Goal: Task Accomplishment & Management: Manage account settings

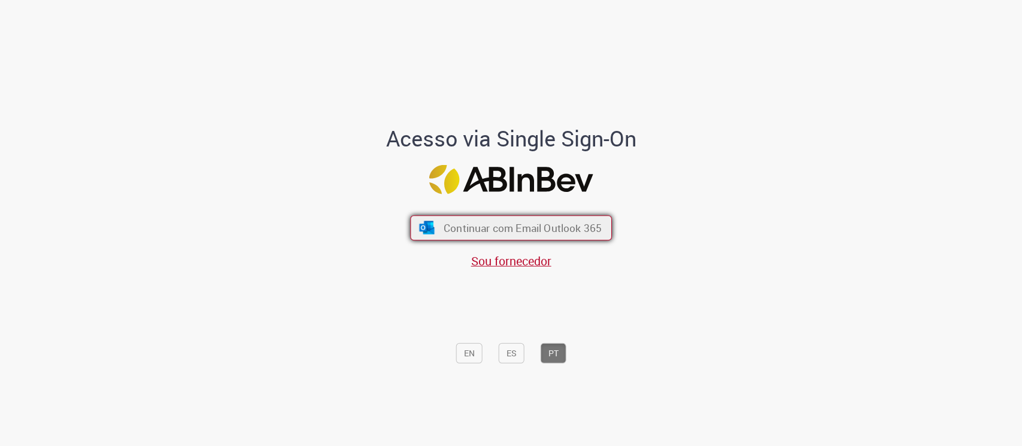
click at [511, 218] on button "Continuar com Email Outlook 365" at bounding box center [511, 227] width 202 height 25
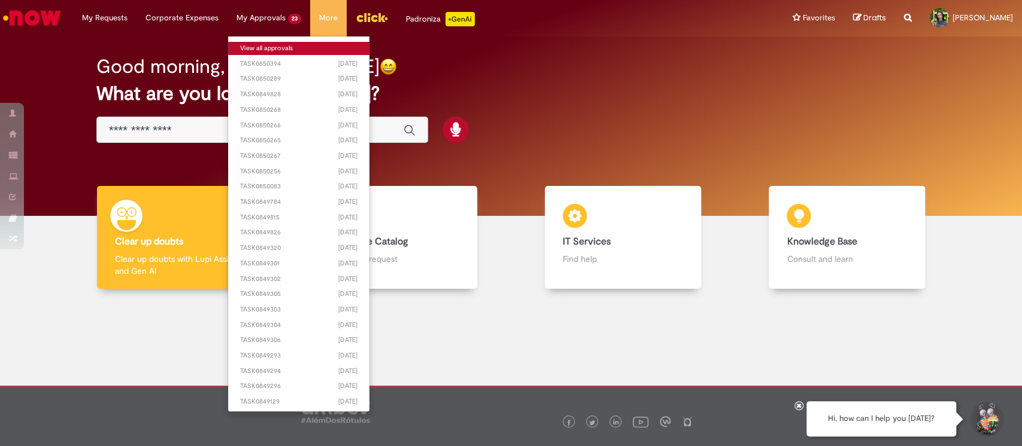
click at [272, 48] on link "View all approvals" at bounding box center [298, 48] width 141 height 13
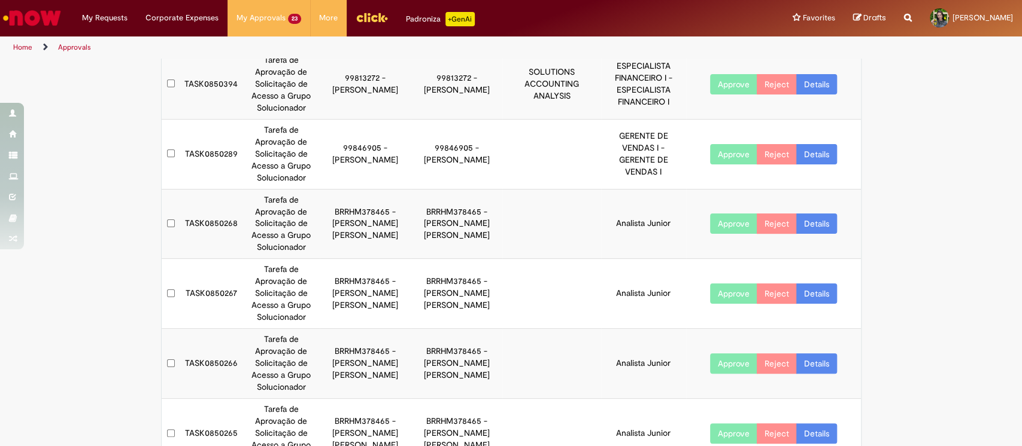
scroll to position [311, 0]
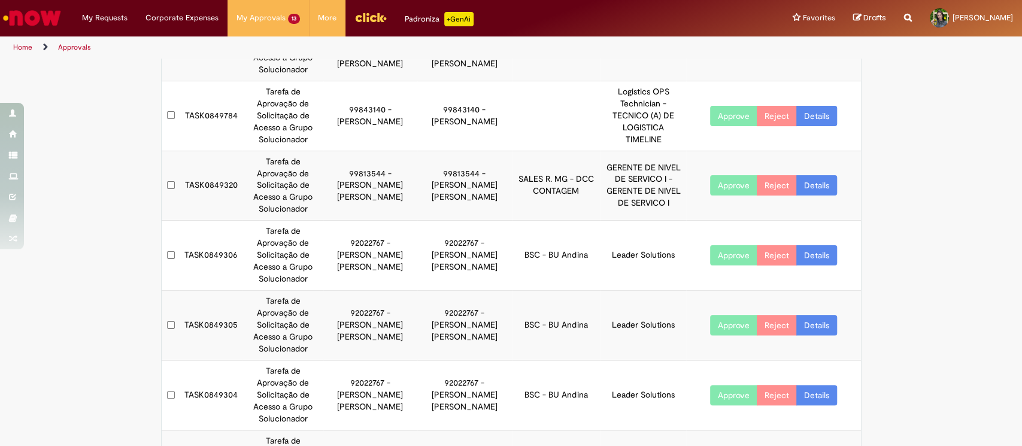
scroll to position [203, 0]
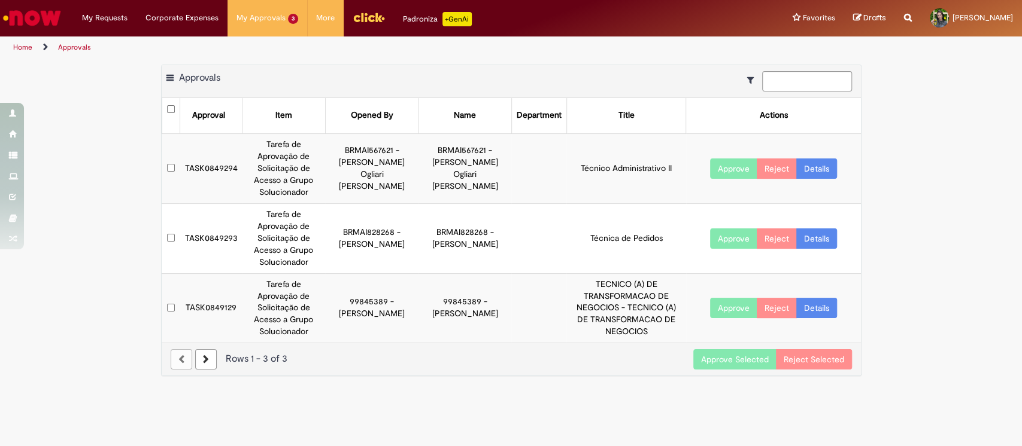
click at [753, 350] on button "Approve Selected" at bounding box center [734, 360] width 83 height 20
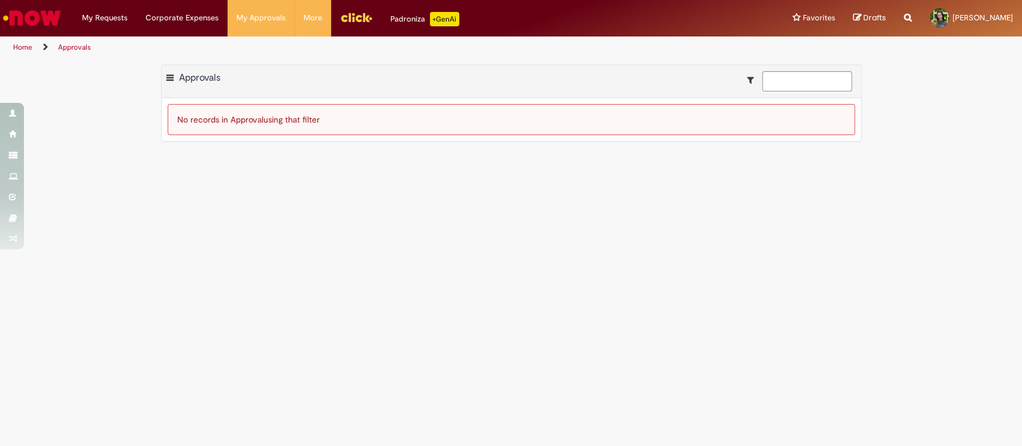
click at [53, 20] on img "Go to homepage" at bounding box center [32, 18] width 62 height 24
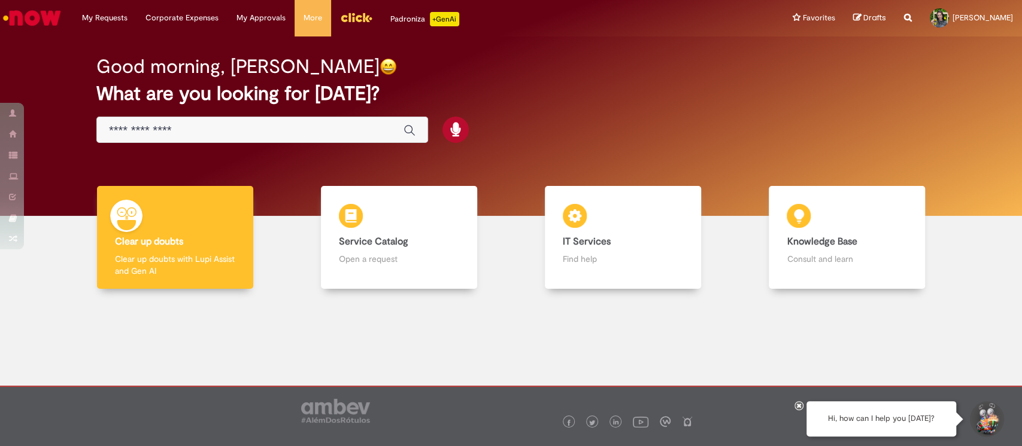
click at [359, 11] on img "Header menu" at bounding box center [356, 17] width 32 height 18
